Goal: Find specific page/section: Find specific page/section

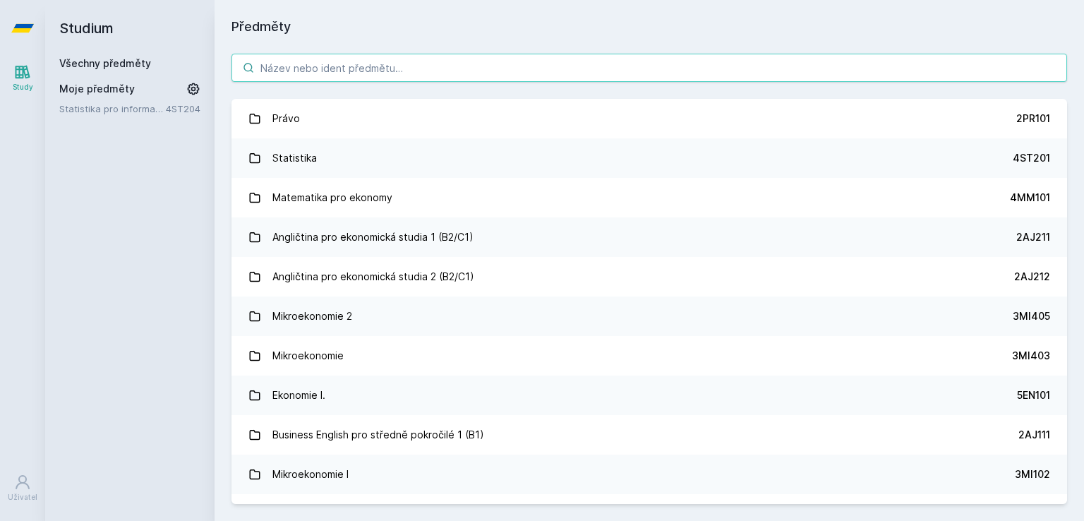
drag, startPoint x: 306, startPoint y: 71, endPoint x: 287, endPoint y: 80, distance: 20.5
click at [287, 80] on input "search" at bounding box center [650, 68] width 836 height 28
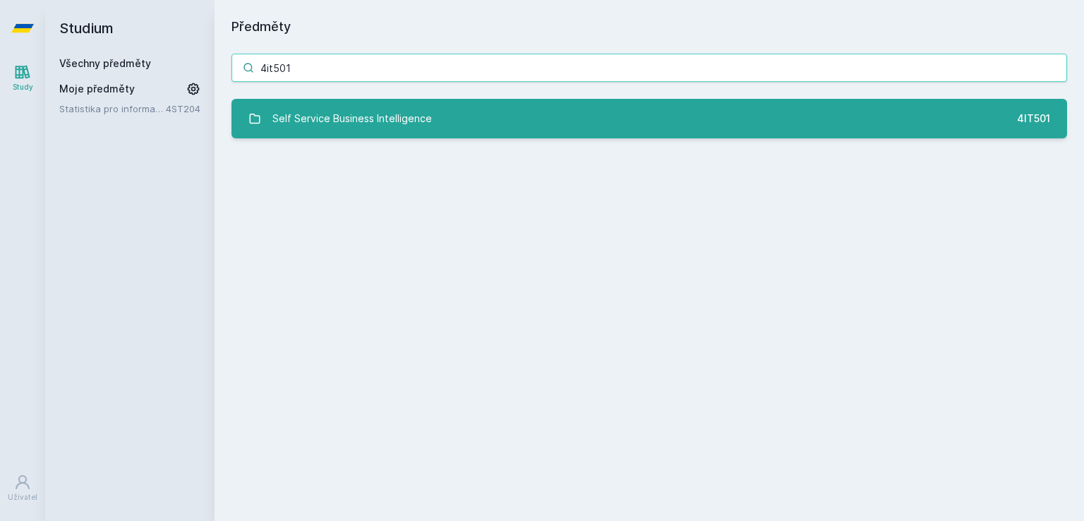
type input "4it501"
click at [297, 127] on div "Self Service Business Intelligence" at bounding box center [352, 118] width 160 height 28
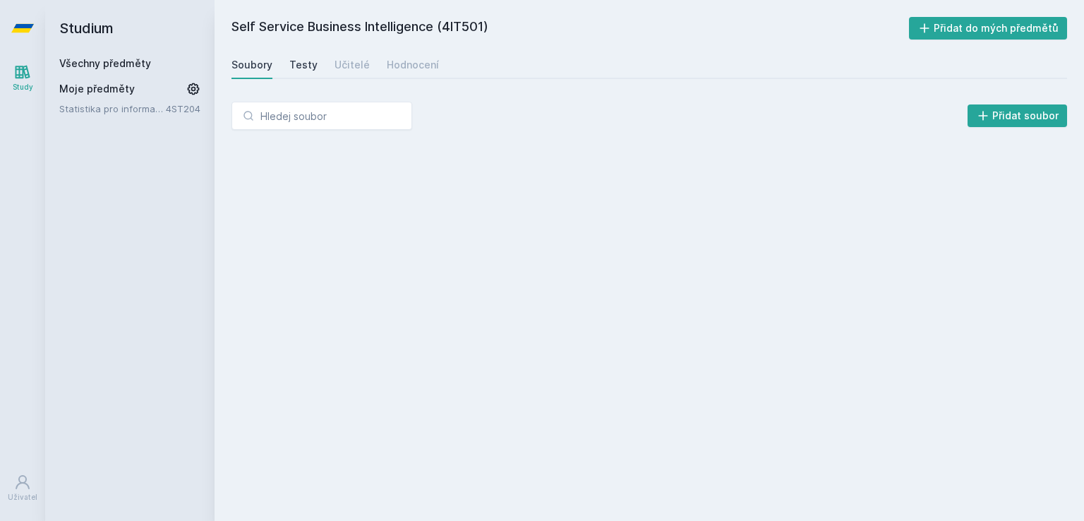
click at [298, 74] on link "Testy" at bounding box center [303, 65] width 28 height 28
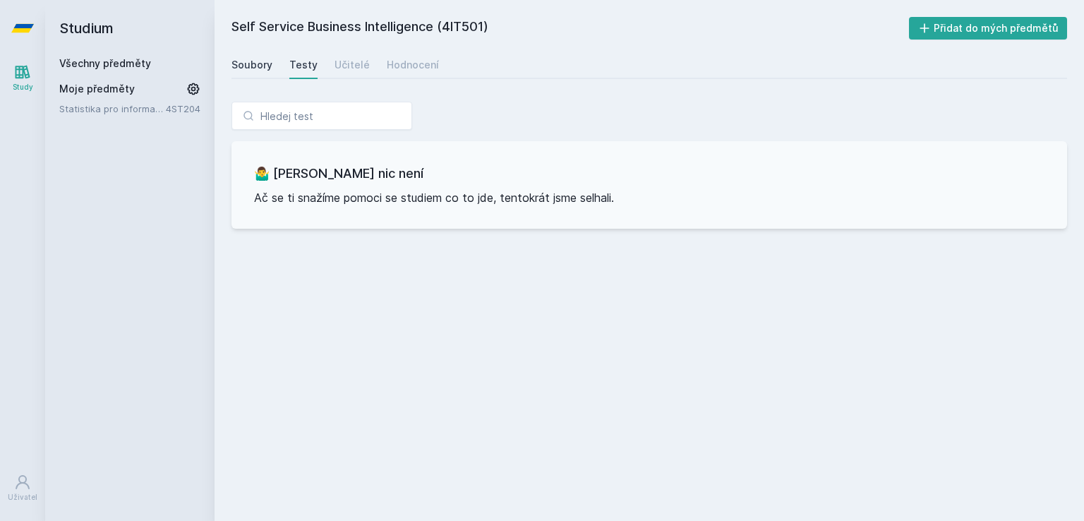
click at [260, 70] on div "Soubory" at bounding box center [252, 65] width 41 height 14
